Goal: Task Accomplishment & Management: Use online tool/utility

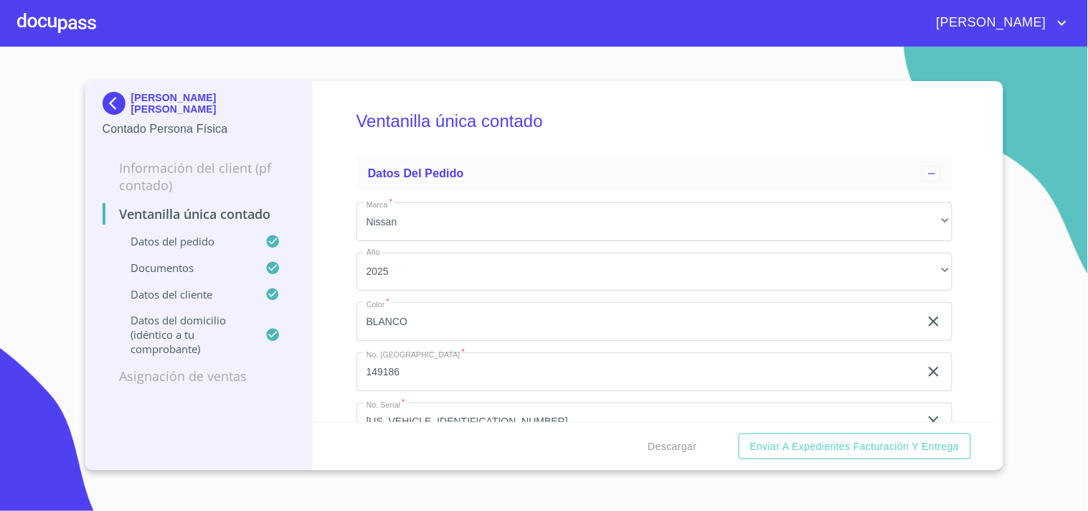
scroll to position [2916, 0]
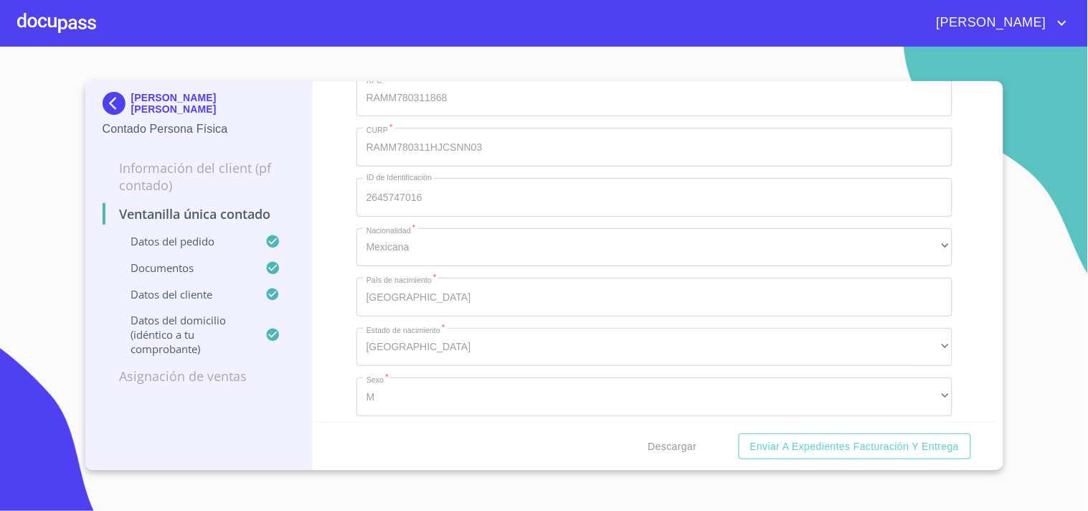
click at [119, 265] on div "Información del Client (PF contado) Ventanilla única contado Datos del pedido D…" at bounding box center [199, 272] width 193 height 247
click at [1, 414] on section "[PERSON_NAME] [PERSON_NAME] Contado Persona Física Información del Client (PF c…" at bounding box center [544, 279] width 1088 height 464
click at [74, 23] on div at bounding box center [56, 23] width 79 height 46
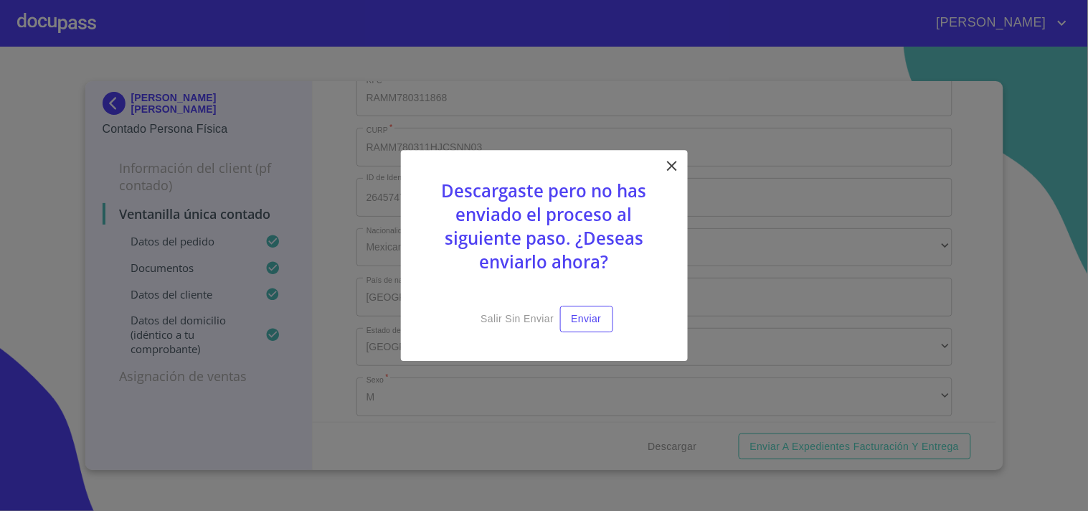
click at [671, 161] on icon at bounding box center [672, 165] width 17 height 17
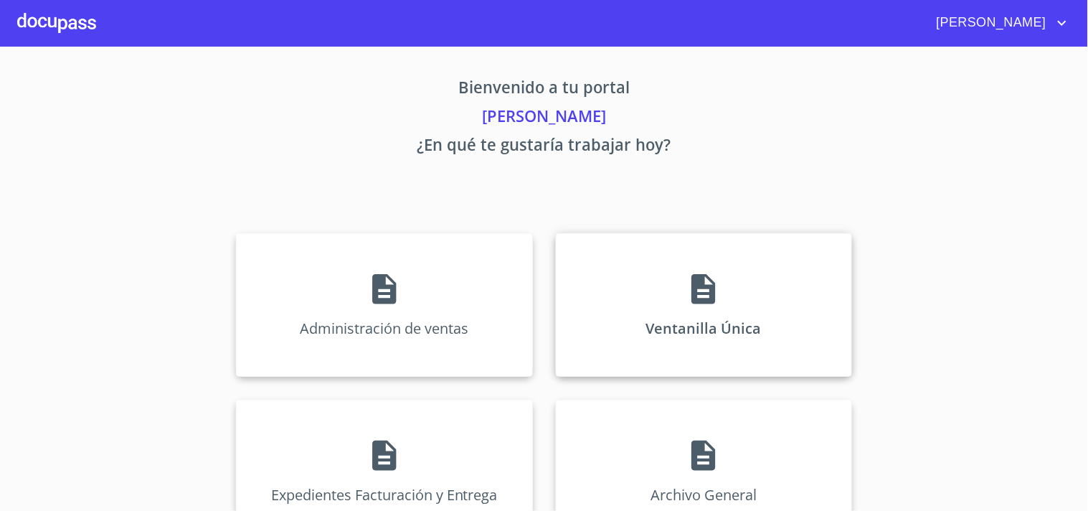
click at [670, 248] on div "Ventanilla Única" at bounding box center [704, 304] width 296 height 143
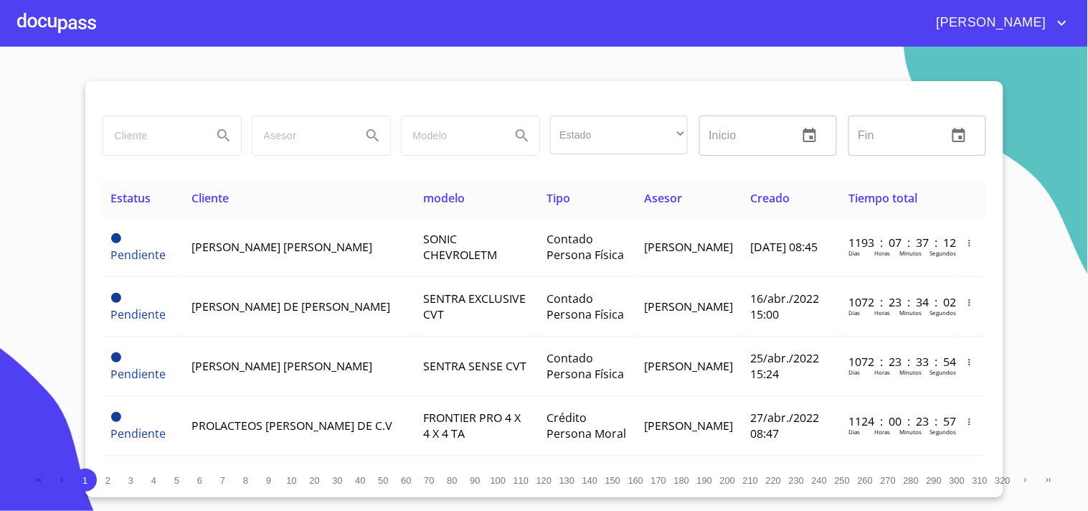
click at [130, 172] on div "Estado ​ ​ Inicio ​ Fin ​" at bounding box center [545, 144] width 884 height 69
click at [148, 139] on input "search" at bounding box center [152, 135] width 98 height 39
type input "[PERSON_NAME]"
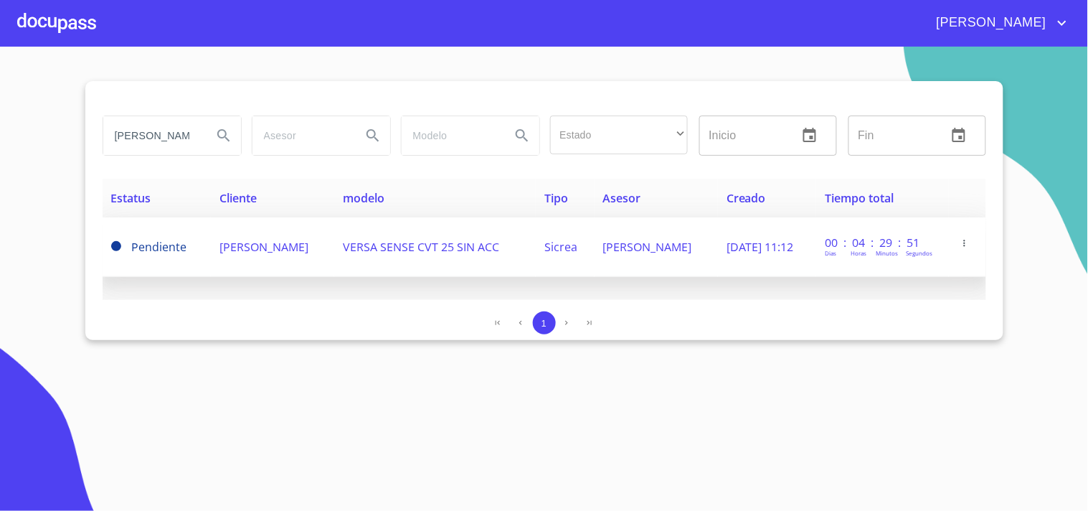
click at [603, 255] on span "[PERSON_NAME]" at bounding box center [647, 247] width 89 height 16
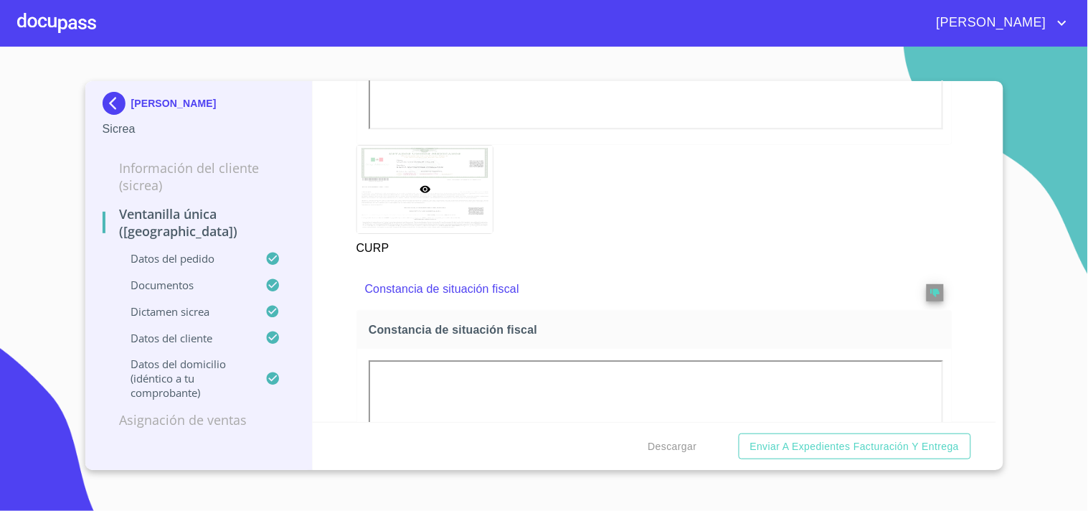
scroll to position [2391, 0]
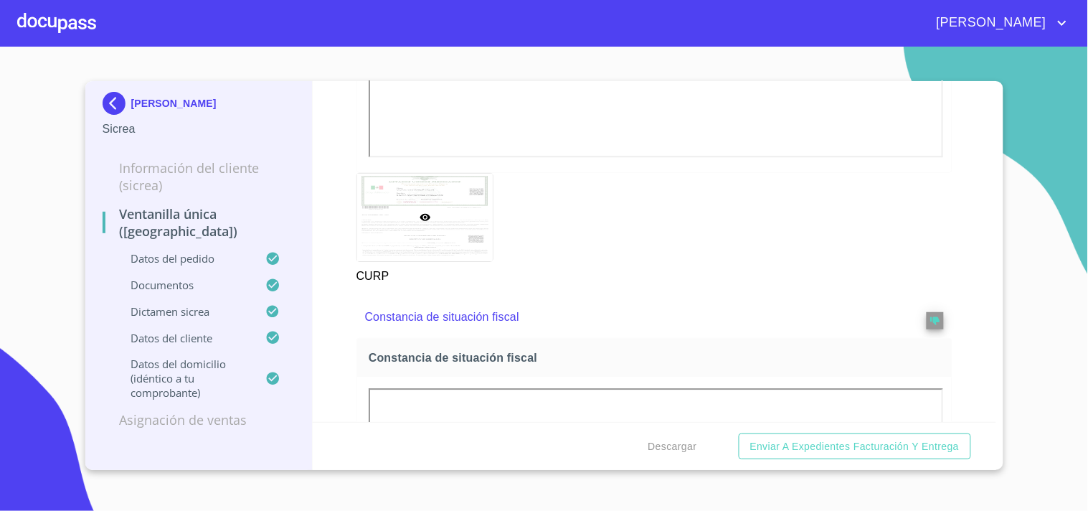
click at [659, 510] on section "[PERSON_NAME] Sicrea Información del Cliente (Sicrea) Ventanilla Única (Sicrea)…" at bounding box center [544, 279] width 1088 height 464
click at [682, 440] on span "Descargar" at bounding box center [673, 447] width 49 height 18
